Goal: Entertainment & Leisure: Consume media (video, audio)

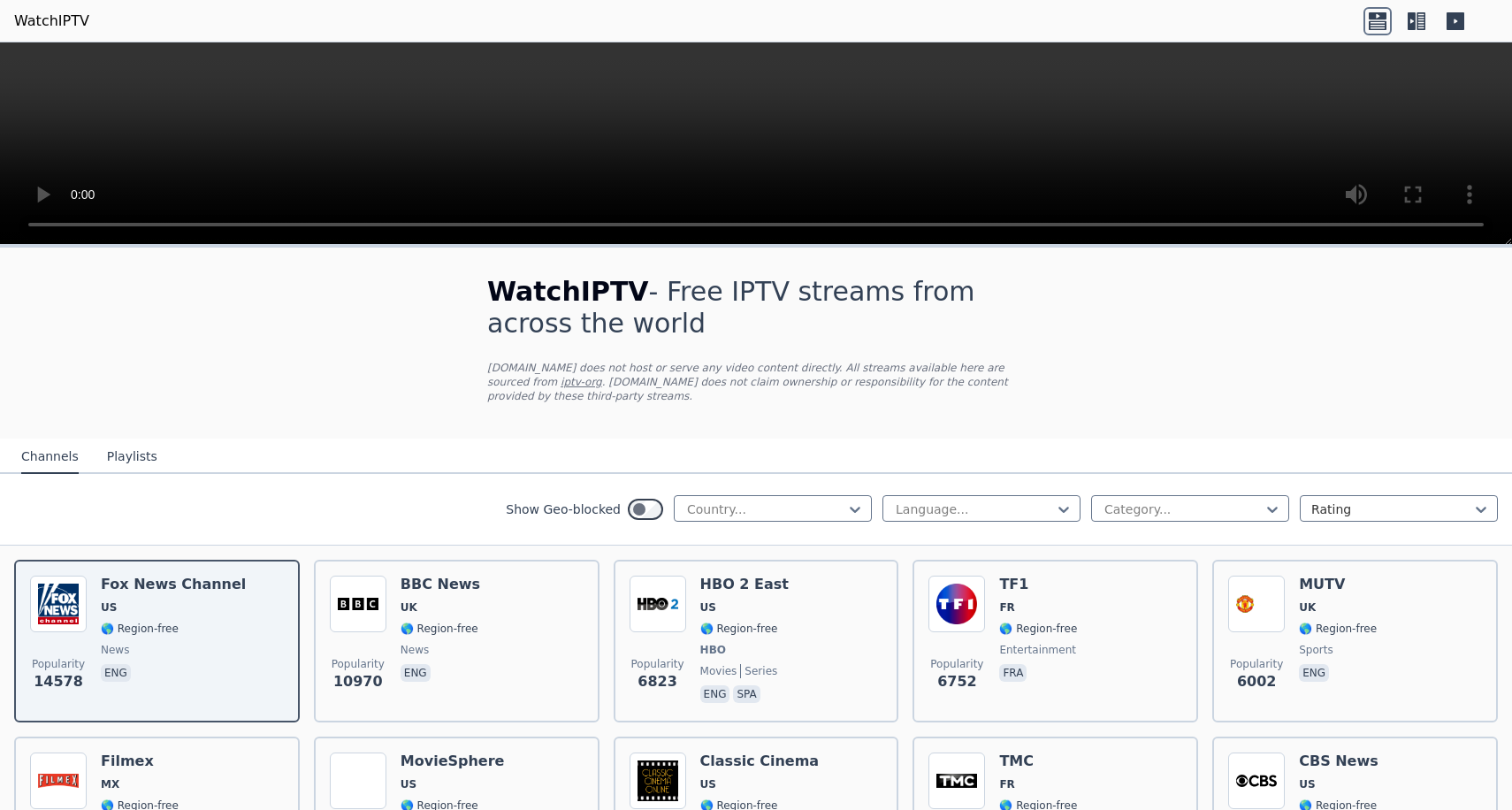
click at [22, 228] on video at bounding box center [756, 143] width 1512 height 203
click at [1422, 228] on video at bounding box center [756, 143] width 1512 height 203
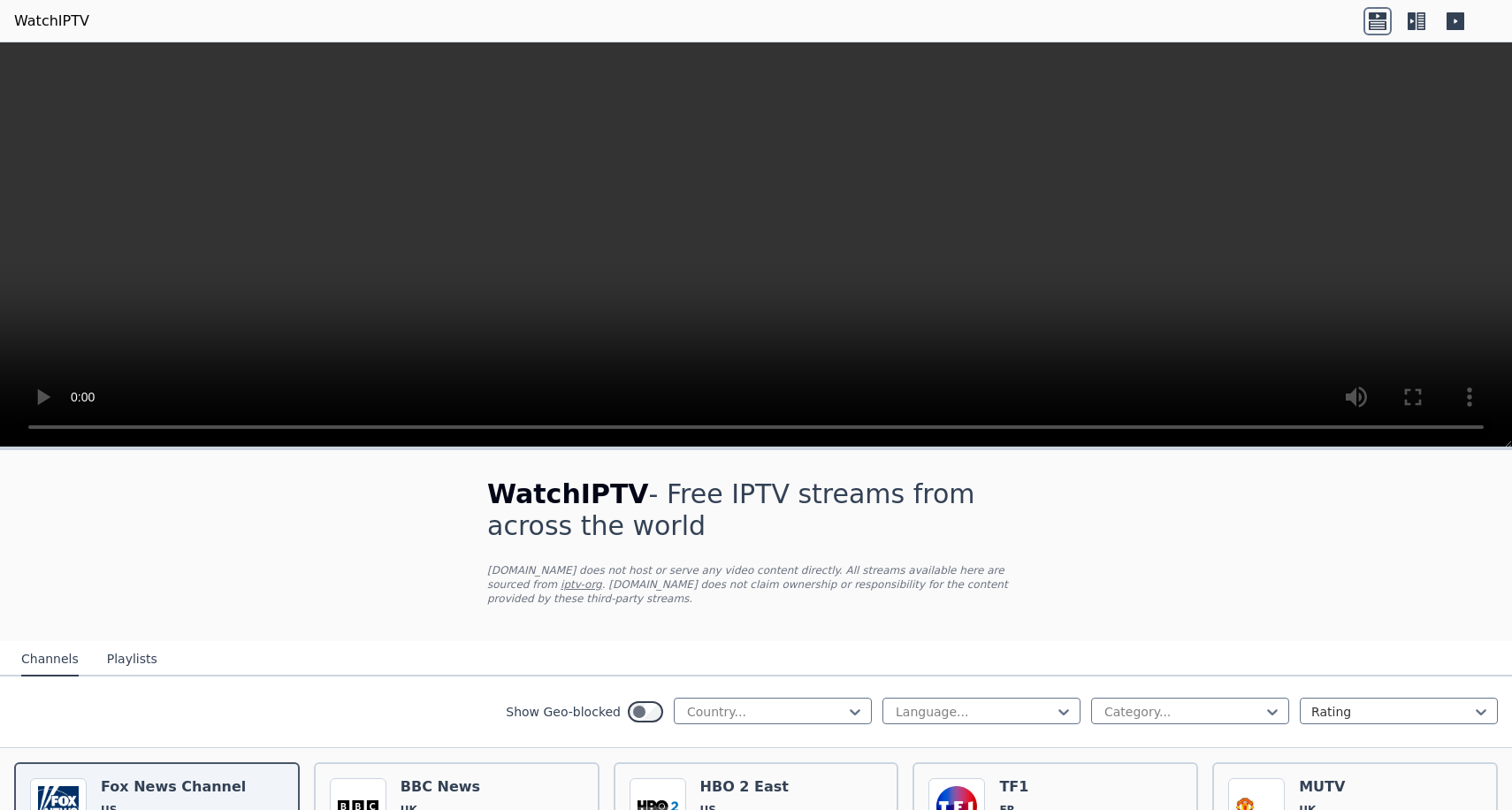
click at [19, 430] on video at bounding box center [756, 245] width 1512 height 405
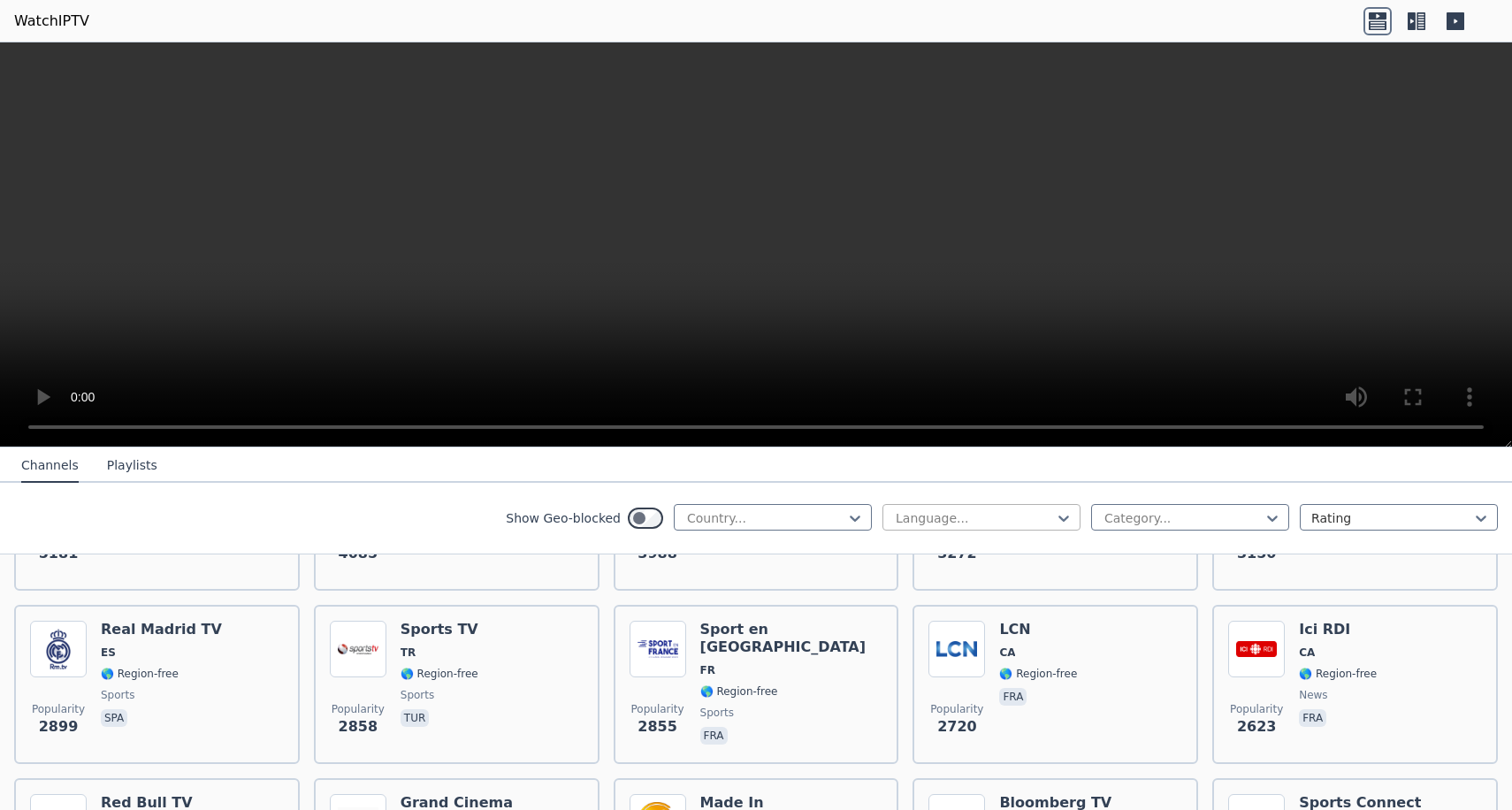
scroll to position [510, 0]
click at [831, 522] on div at bounding box center [766, 518] width 161 height 17
type input "****"
click at [818, 567] on div "Peru" at bounding box center [773, 557] width 198 height 32
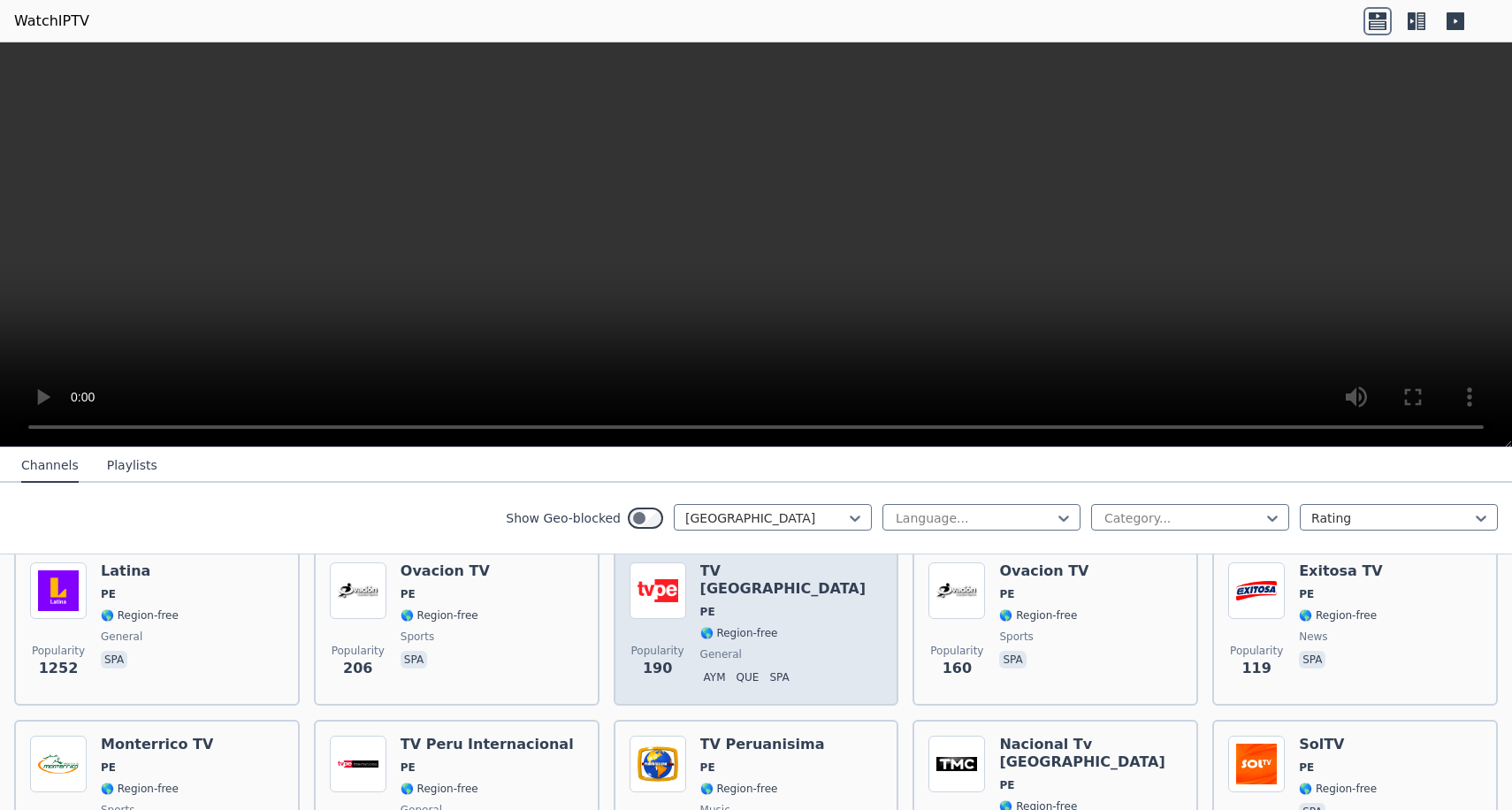
scroll to position [242, 0]
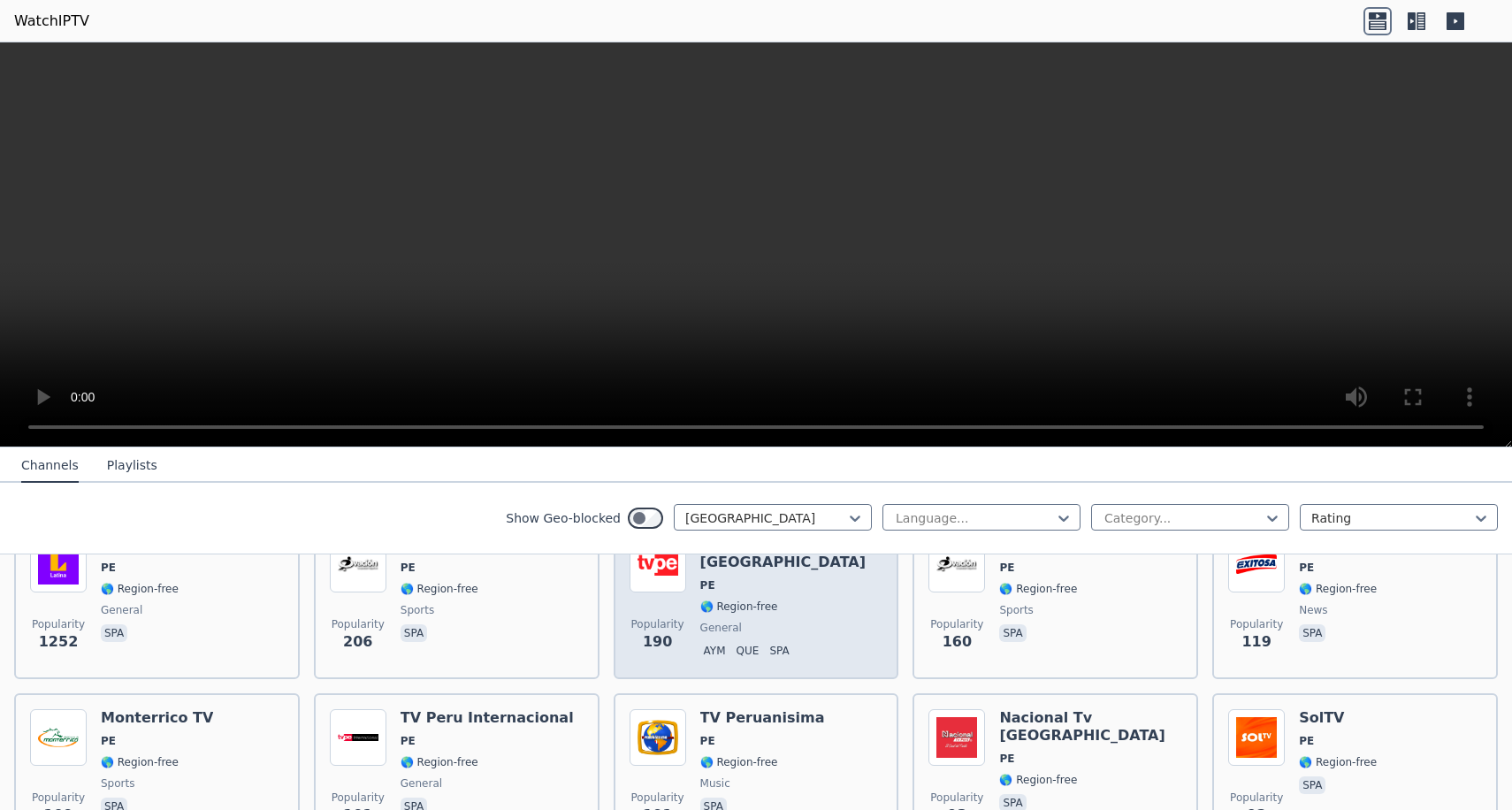
click at [681, 624] on span "Popularity" at bounding box center [657, 624] width 53 height 14
